Goal: Task Accomplishment & Management: Use online tool/utility

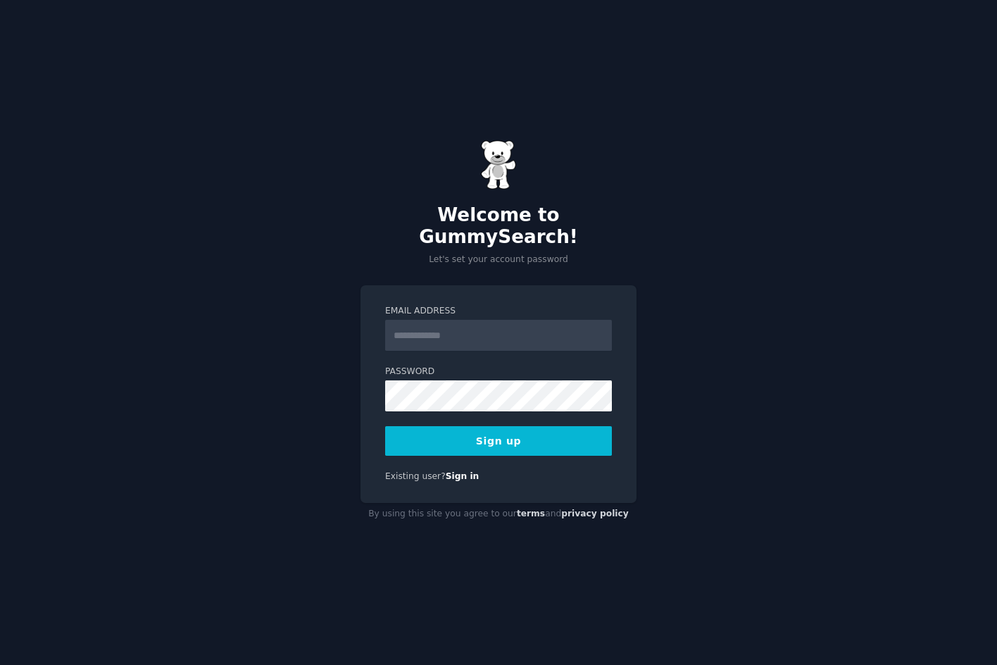
click at [439, 320] on input "Email Address" at bounding box center [498, 335] width 227 height 31
type input "**********"
click at [456, 426] on button "Sign up" at bounding box center [498, 441] width 227 height 30
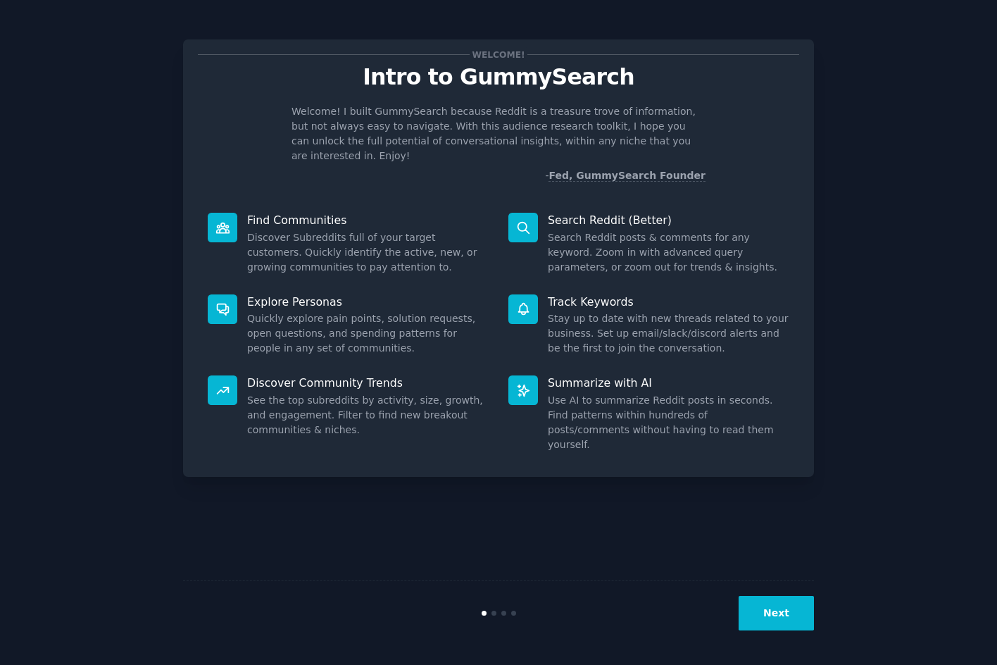
click at [770, 608] on button "Next" at bounding box center [775, 613] width 75 height 34
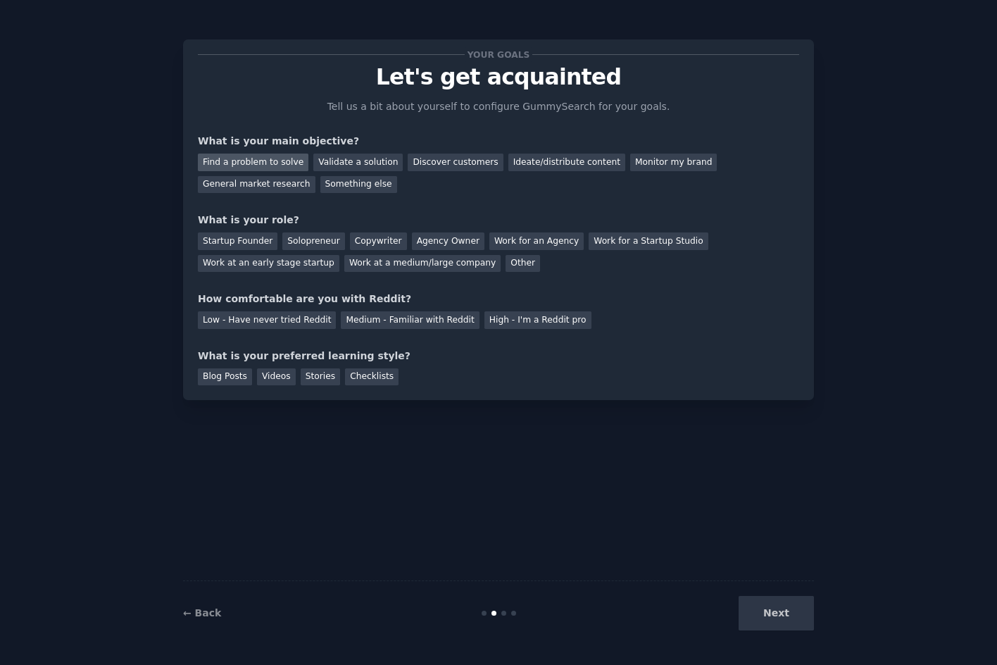
click at [255, 164] on div "Find a problem to solve" at bounding box center [253, 162] width 111 height 18
click at [339, 161] on div "Validate a solution" at bounding box center [357, 162] width 89 height 18
click at [497, 240] on div "Work for an Agency" at bounding box center [536, 241] width 94 height 18
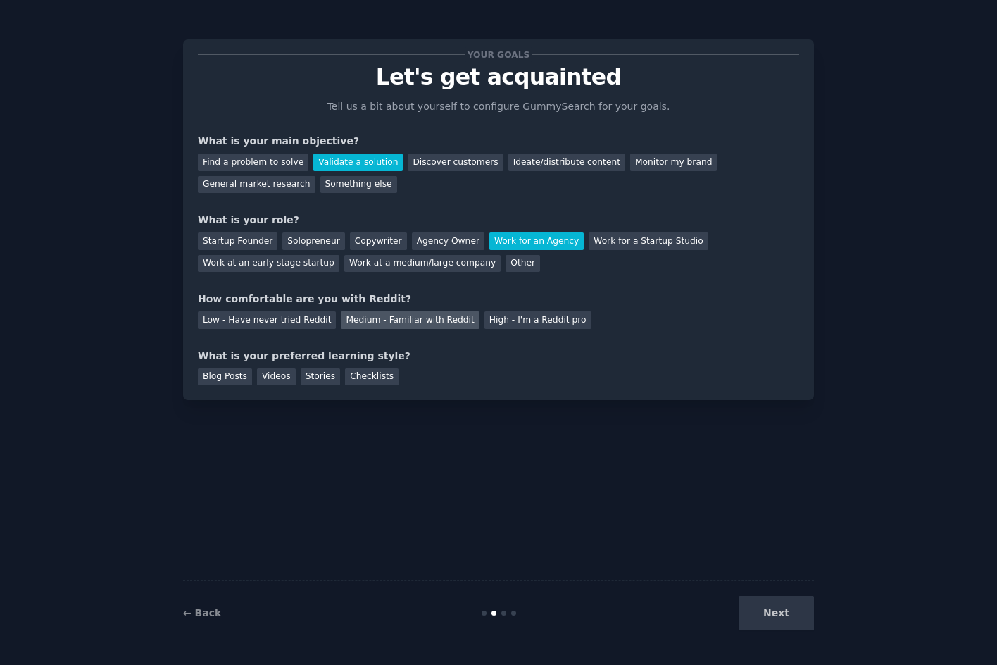
click at [403, 320] on div "Medium - Familiar with Reddit" at bounding box center [410, 320] width 138 height 18
drag, startPoint x: 225, startPoint y: 384, endPoint x: 258, endPoint y: 383, distance: 33.8
click at [229, 384] on div "Blog Posts" at bounding box center [225, 377] width 54 height 18
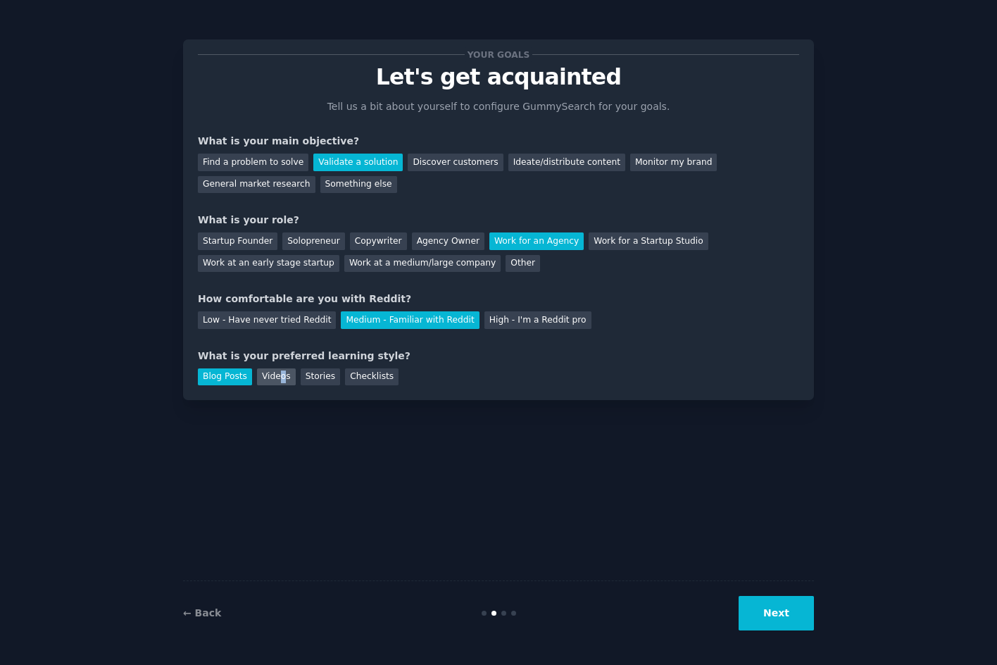
click at [277, 382] on div "Videos" at bounding box center [276, 377] width 39 height 18
click at [303, 381] on div "Stories" at bounding box center [320, 377] width 39 height 18
click at [345, 378] on div "Checklists" at bounding box center [372, 377] width 54 height 18
drag, startPoint x: 193, startPoint y: 373, endPoint x: 222, endPoint y: 373, distance: 29.6
click at [198, 370] on div "Your goals Let's get acquainted Tell us a bit about yourself to configure Gummy…" at bounding box center [498, 219] width 631 height 360
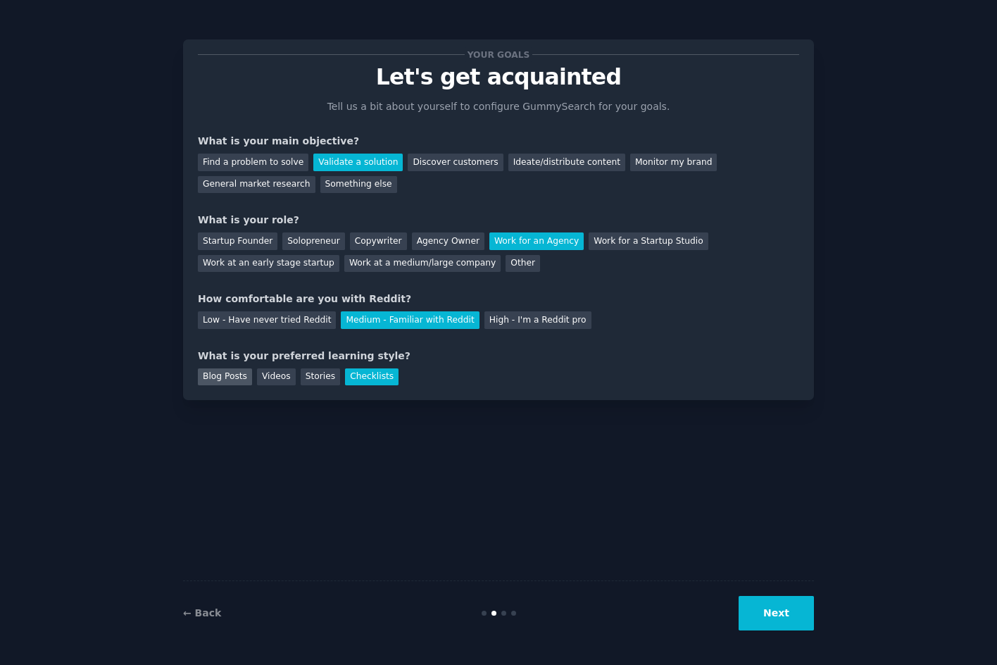
click at [241, 375] on div "Blog Posts" at bounding box center [225, 377] width 54 height 18
click at [266, 167] on div "Find a problem to solve" at bounding box center [253, 162] width 111 height 18
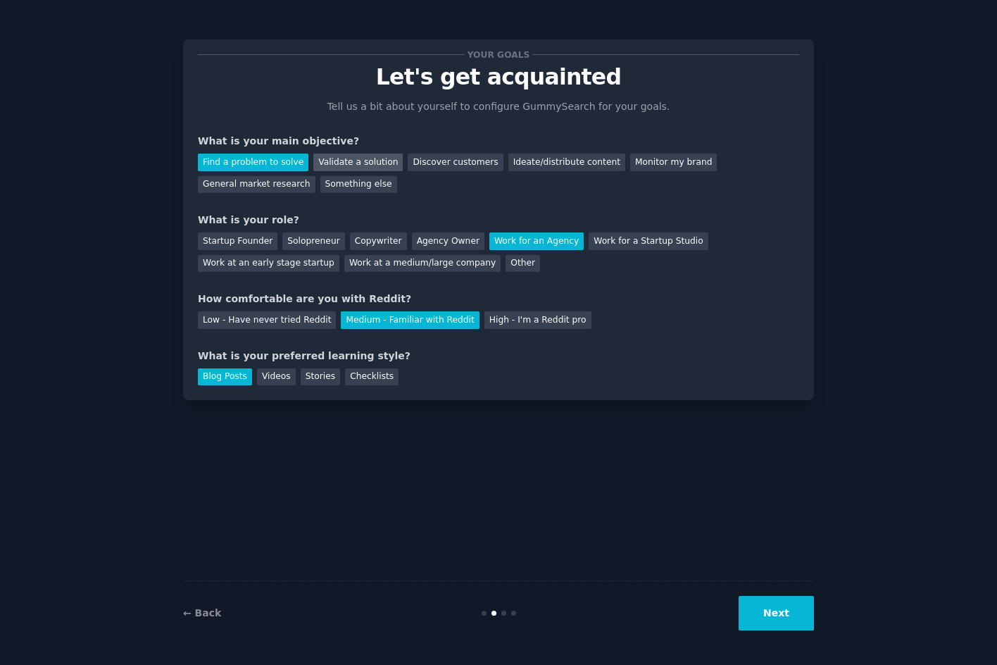
click at [322, 162] on div "Validate a solution" at bounding box center [357, 162] width 89 height 18
click at [776, 610] on button "Next" at bounding box center [775, 613] width 75 height 34
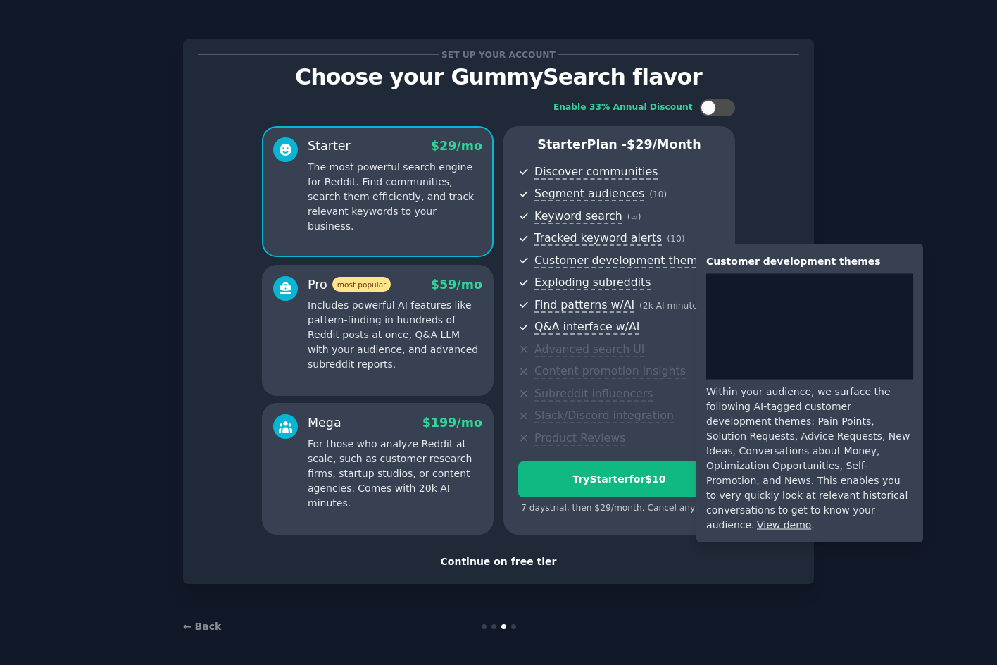
scroll to position [4, 0]
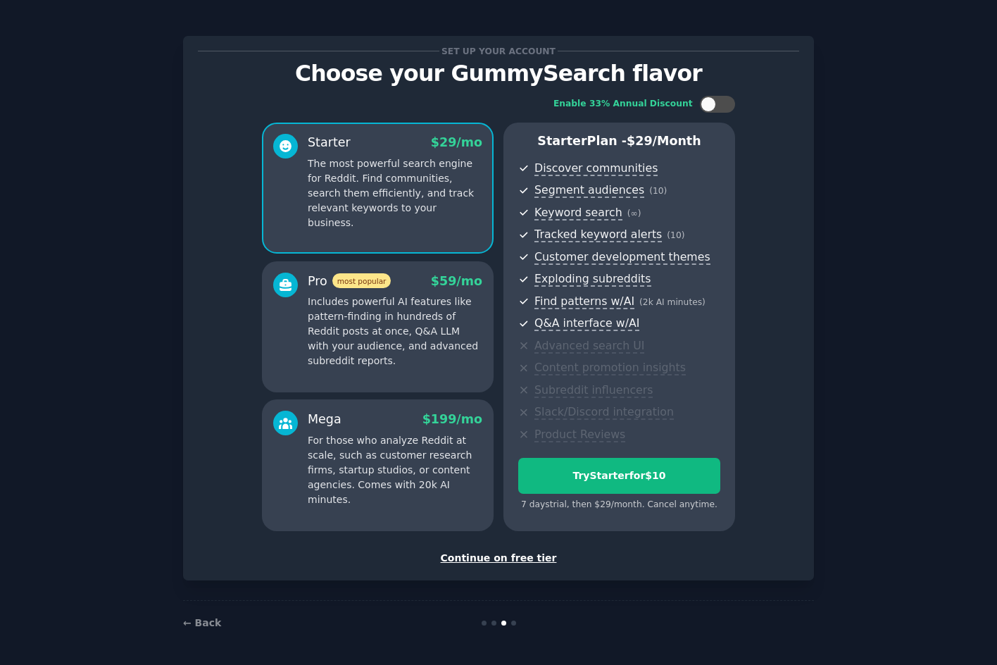
click at [496, 552] on div "Continue on free tier" at bounding box center [498, 558] width 601 height 15
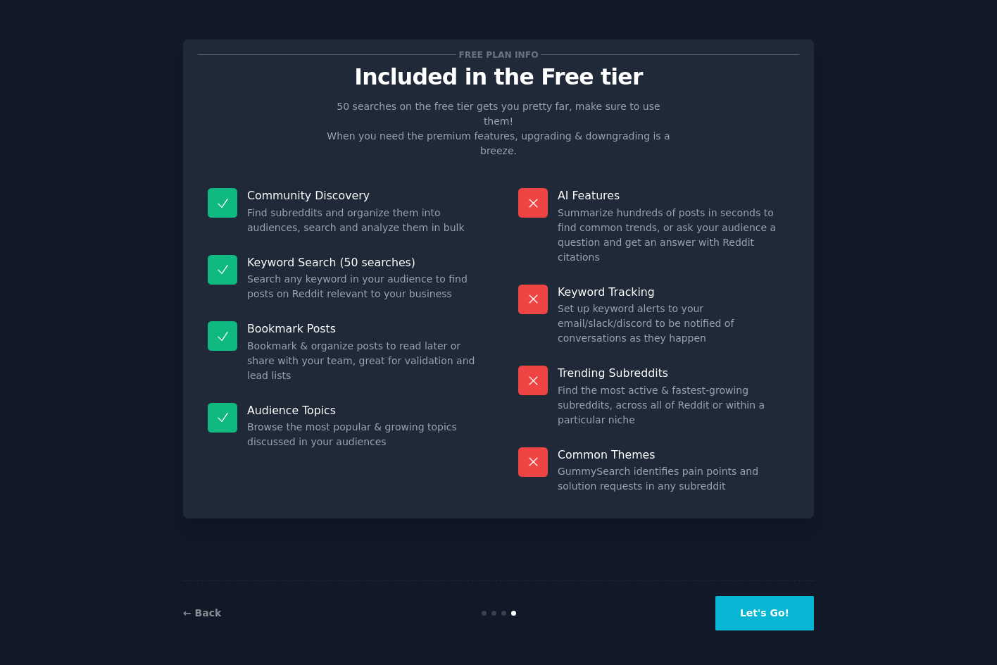
click at [779, 614] on button "Let's Go!" at bounding box center [764, 613] width 99 height 34
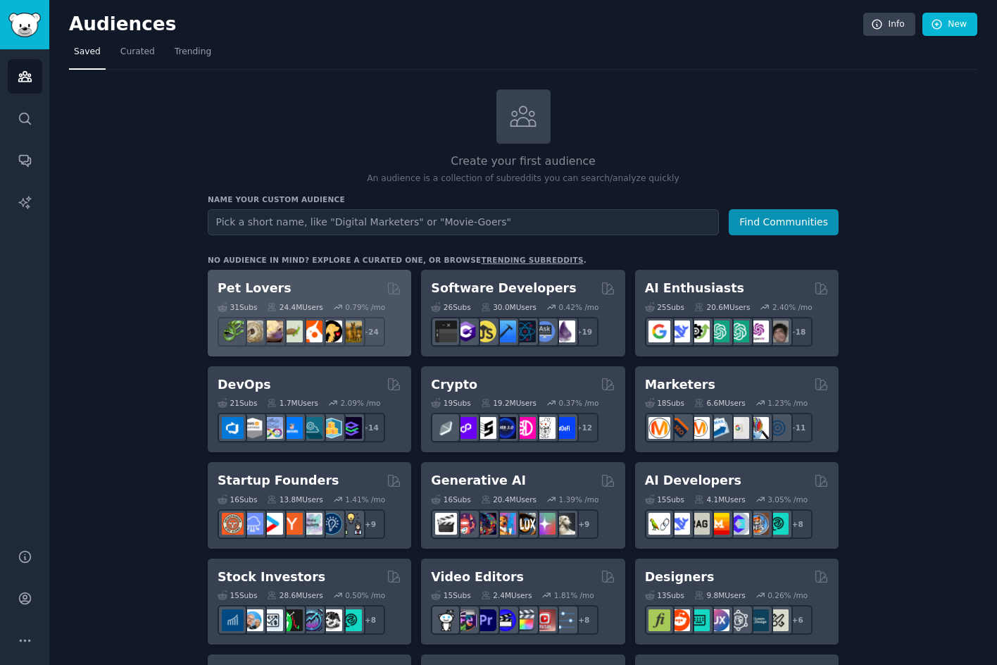
click at [294, 287] on div "Pet Lovers" at bounding box center [310, 288] width 184 height 18
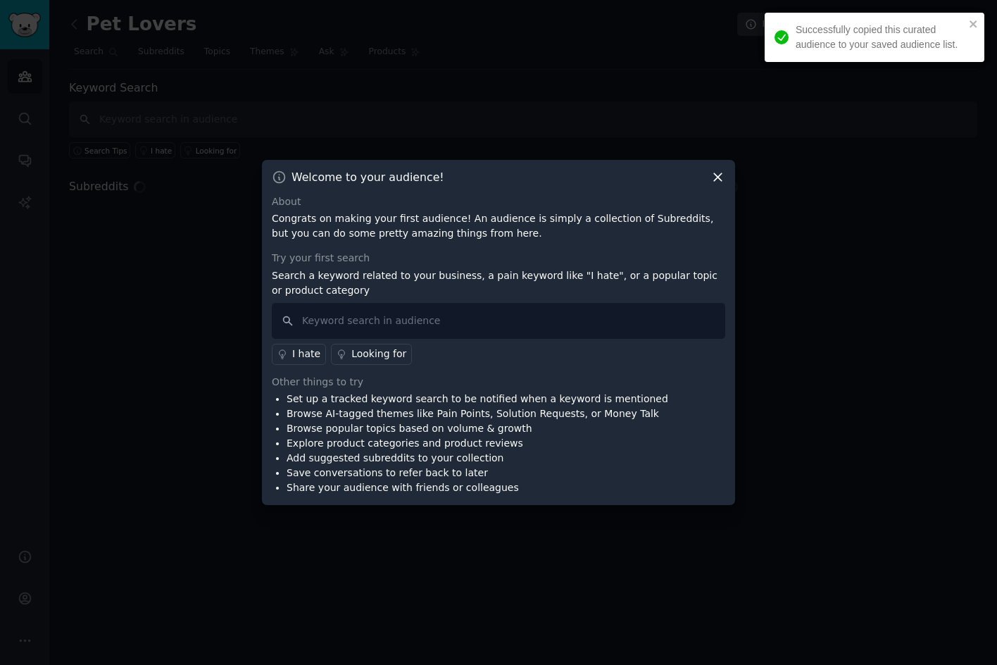
click at [717, 176] on icon at bounding box center [718, 177] width 8 height 8
